Goal: Information Seeking & Learning: Learn about a topic

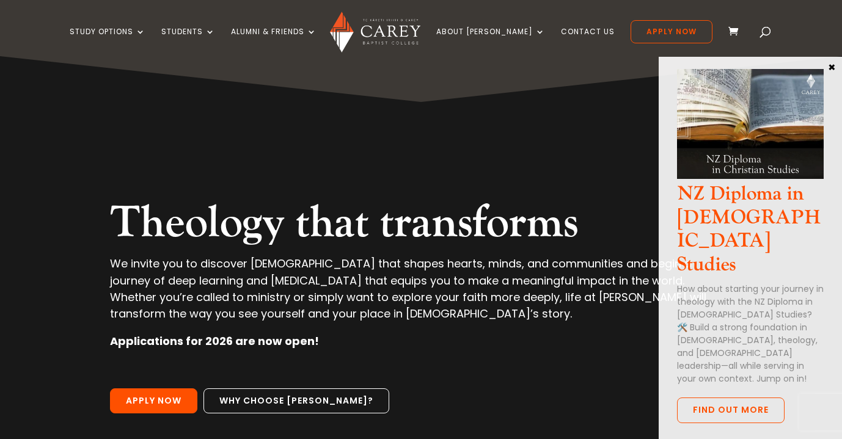
click at [831, 66] on button "×" at bounding box center [831, 66] width 12 height 11
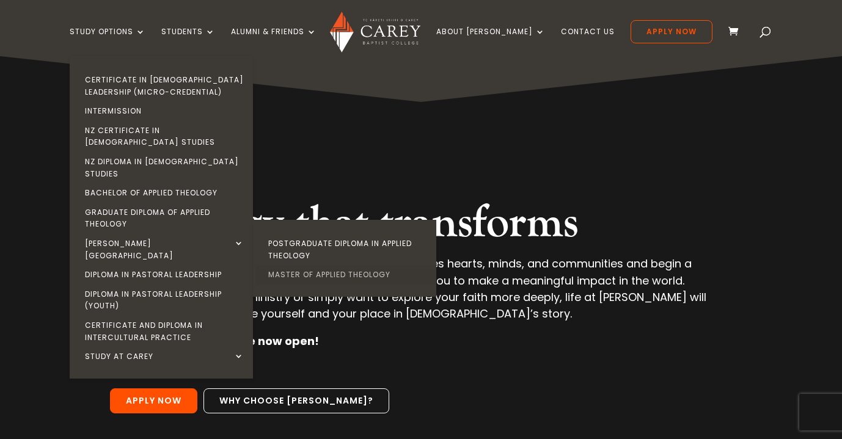
click at [316, 265] on link "Master of Applied Theology" at bounding box center [347, 275] width 183 height 20
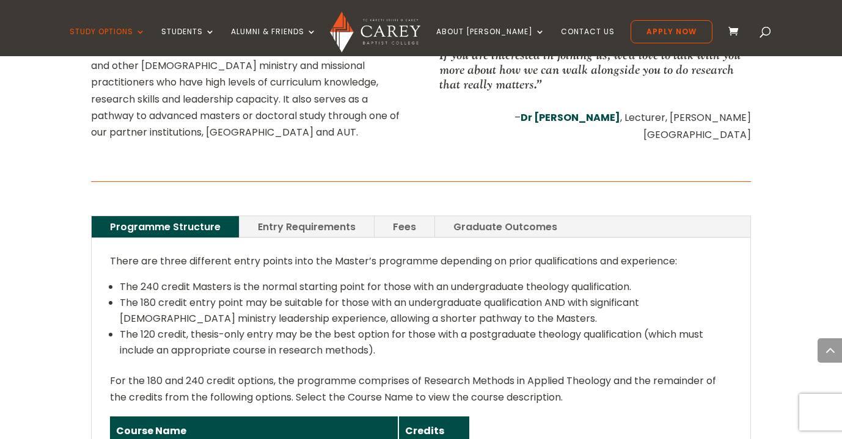
scroll to position [747, 0]
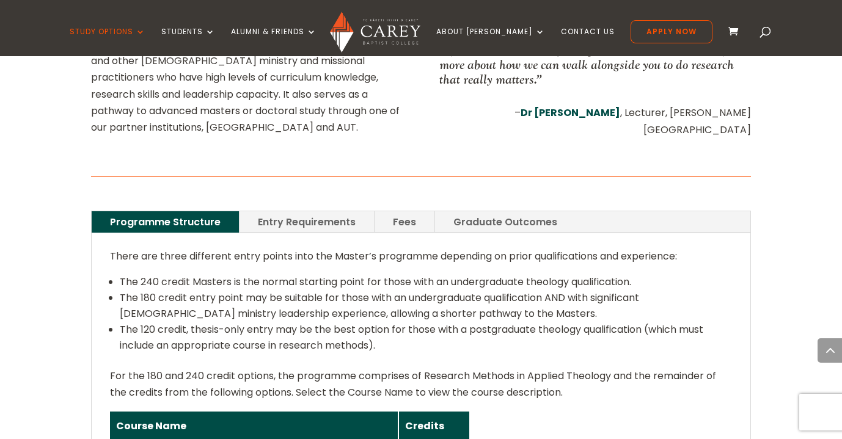
click at [413, 211] on link "Fees" at bounding box center [404, 221] width 60 height 21
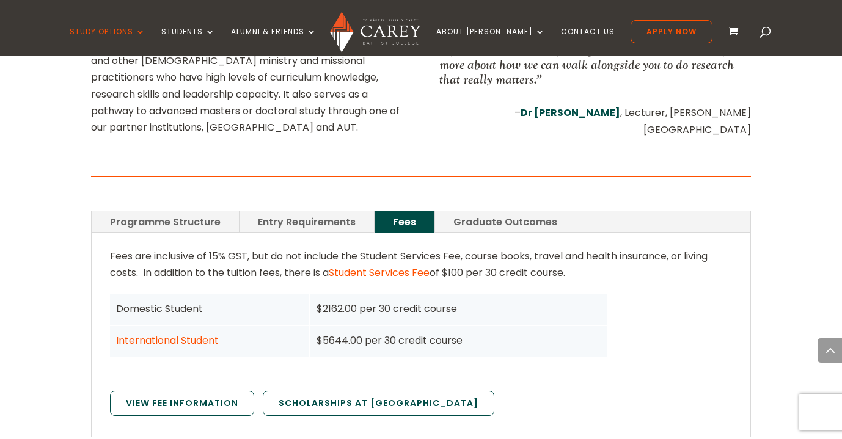
click at [488, 211] on link "Graduate Outcomes" at bounding box center [505, 221] width 140 height 21
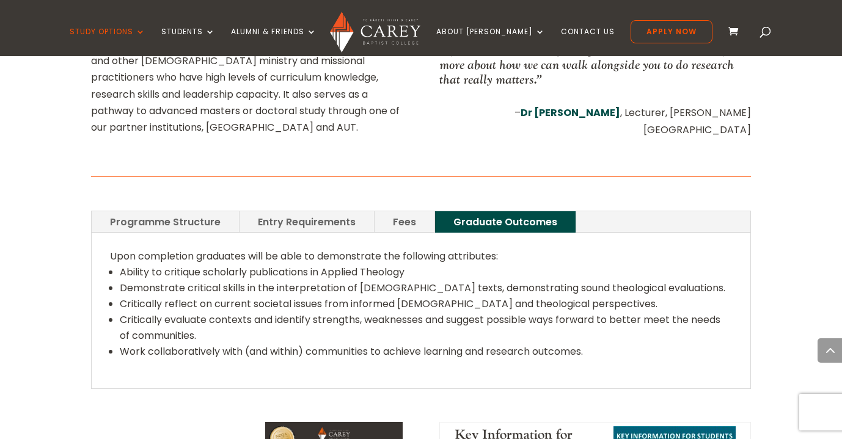
click at [324, 211] on link "Entry Requirements" at bounding box center [306, 221] width 134 height 21
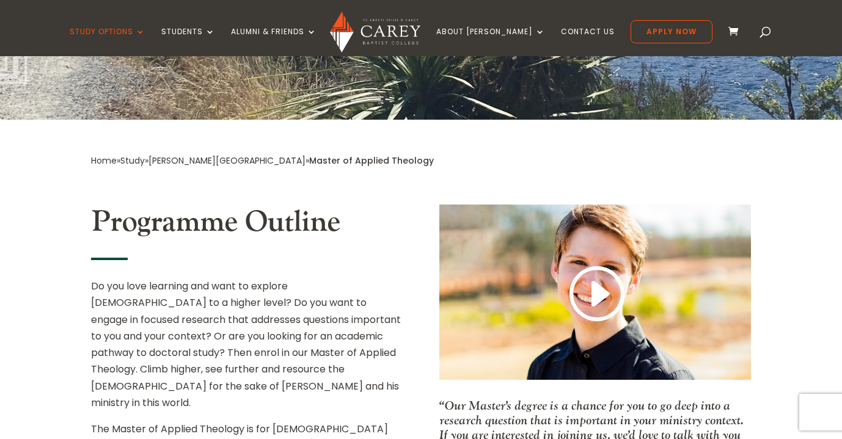
scroll to position [331, 0]
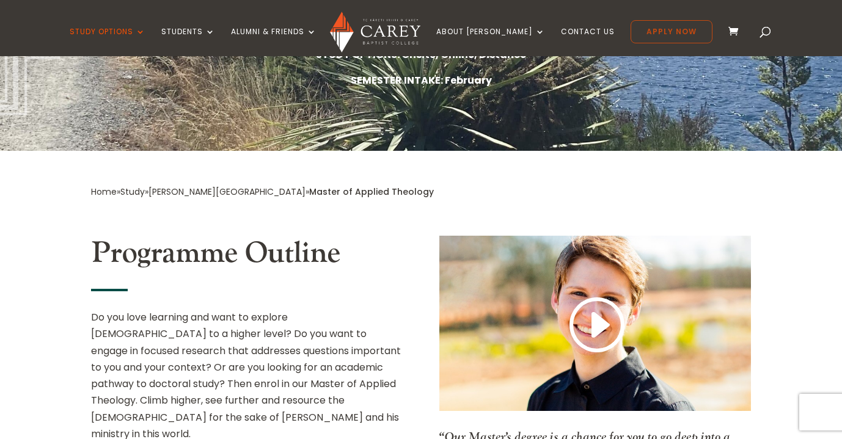
click at [638, 36] on link "Apply Now" at bounding box center [671, 31] width 82 height 23
